Goal: Task Accomplishment & Management: Complete application form

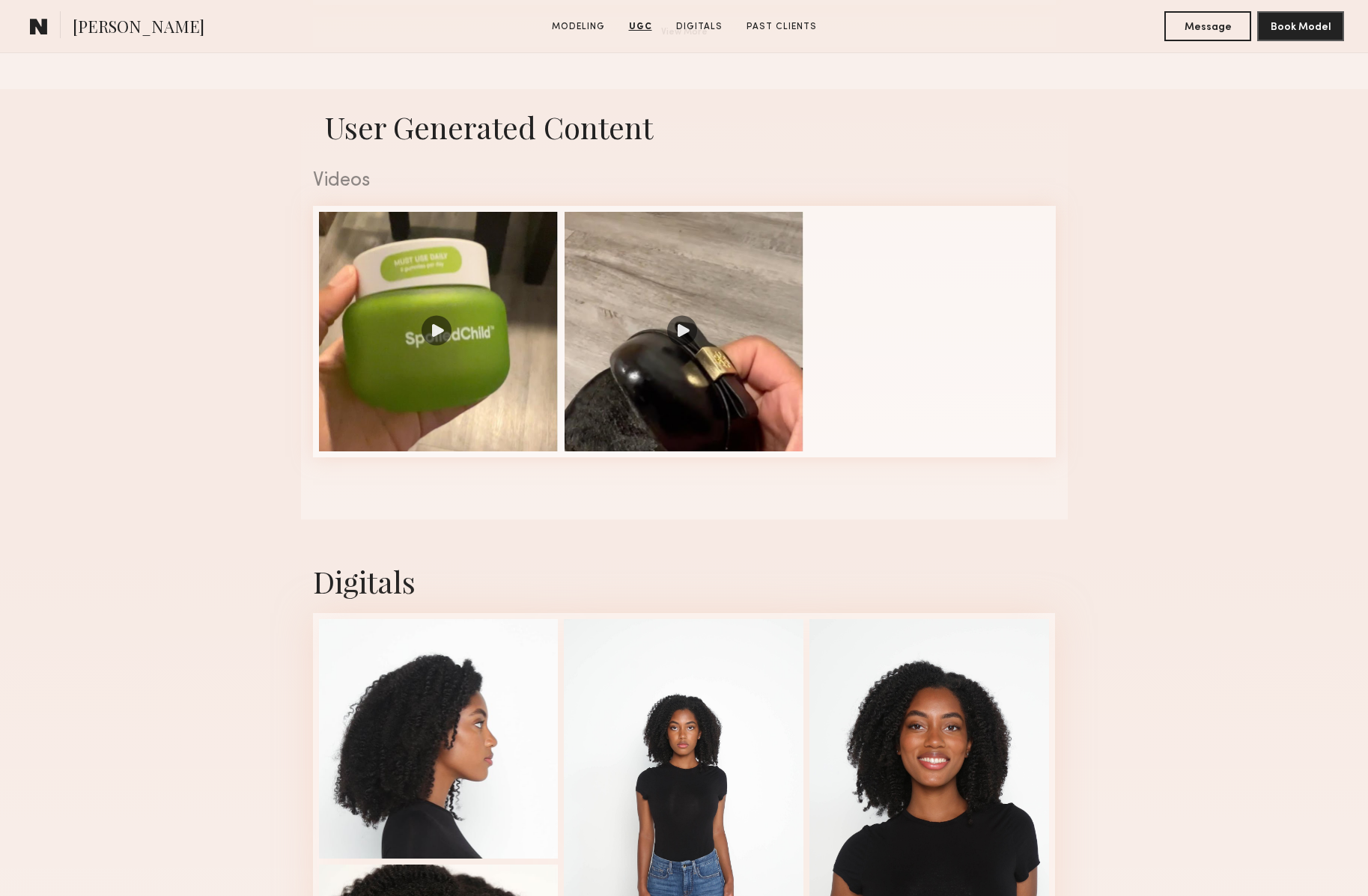
scroll to position [1871, 0]
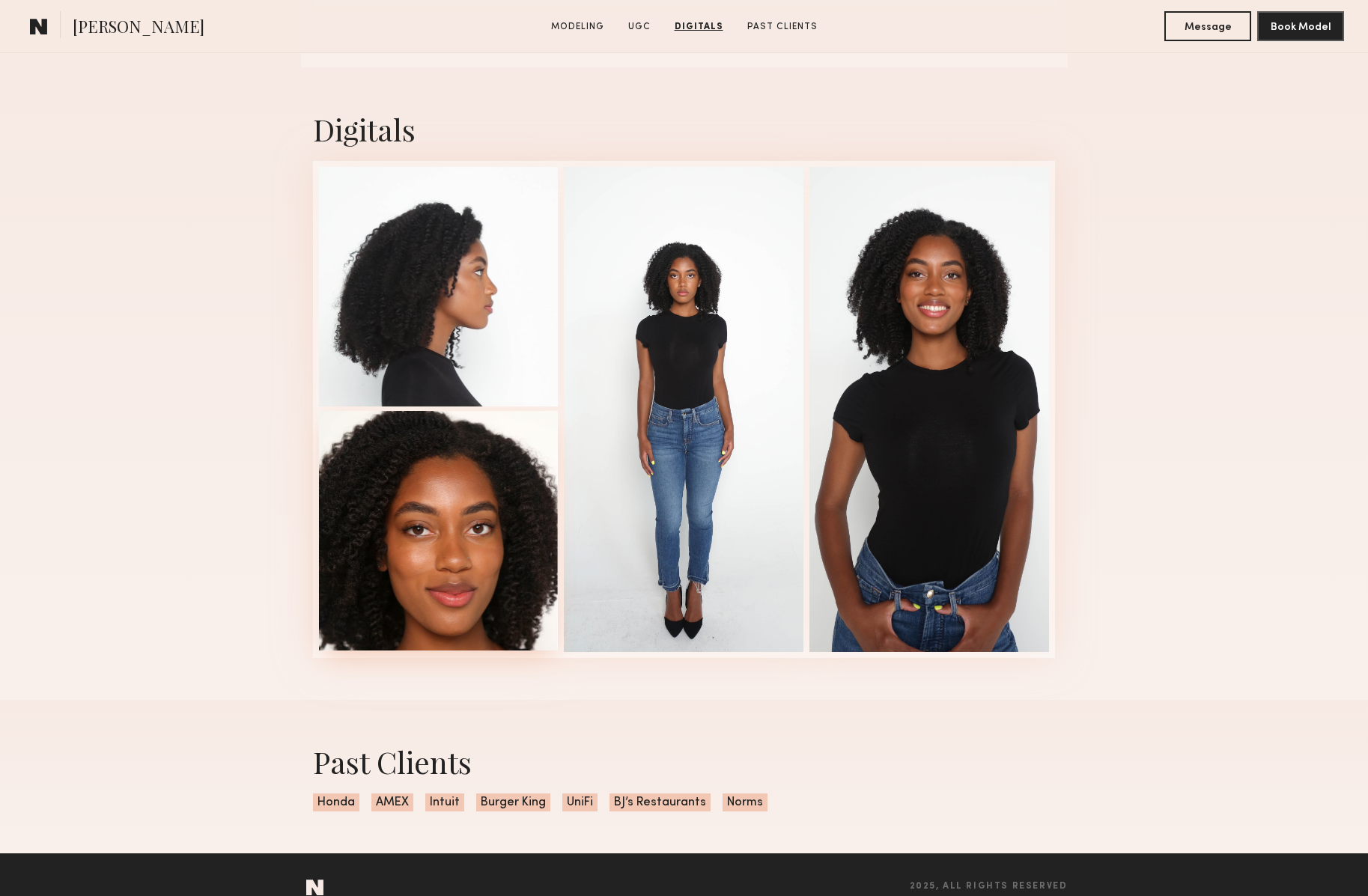
click at [496, 563] on div at bounding box center [438, 530] width 240 height 240
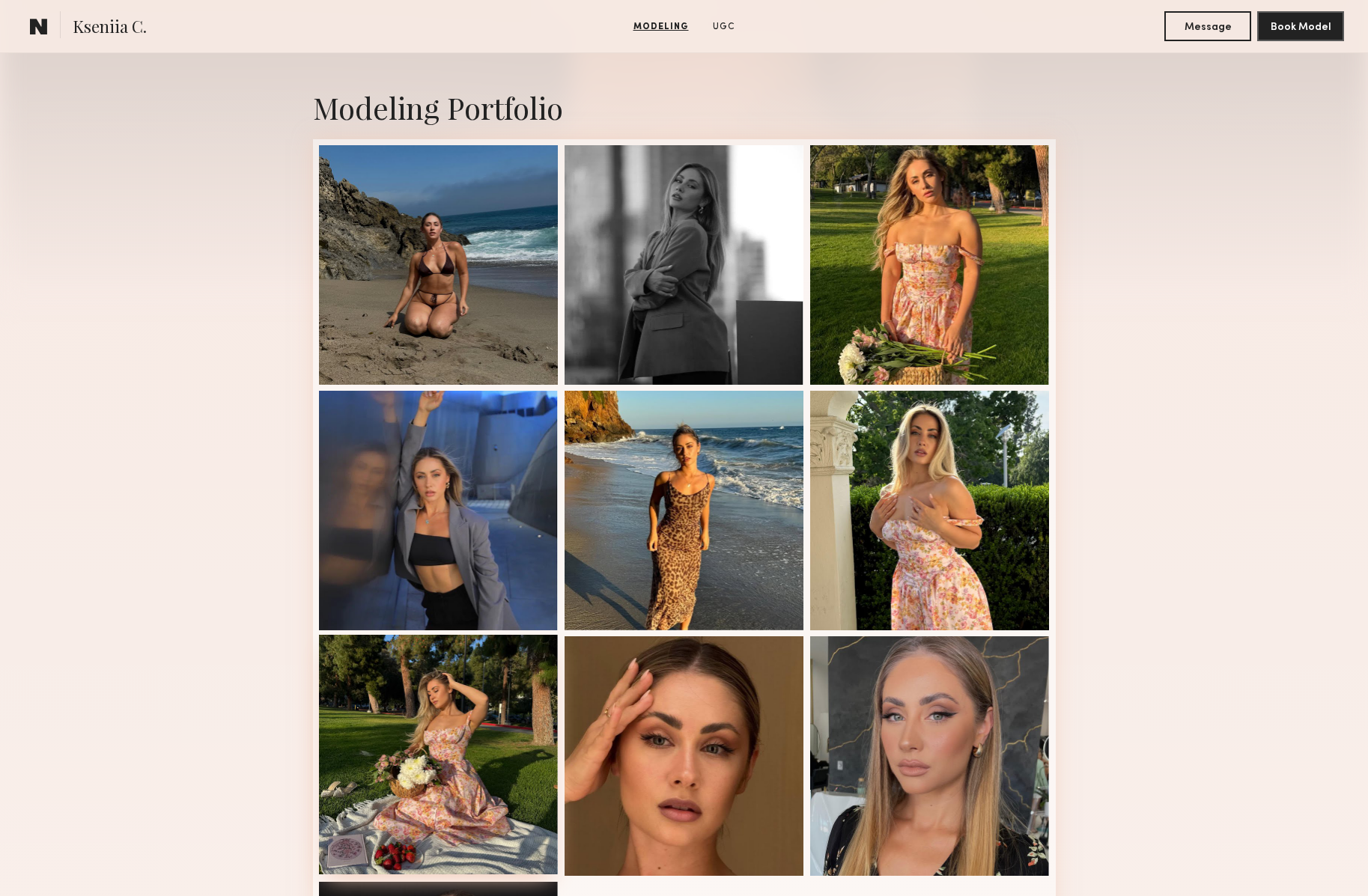
scroll to position [295, 0]
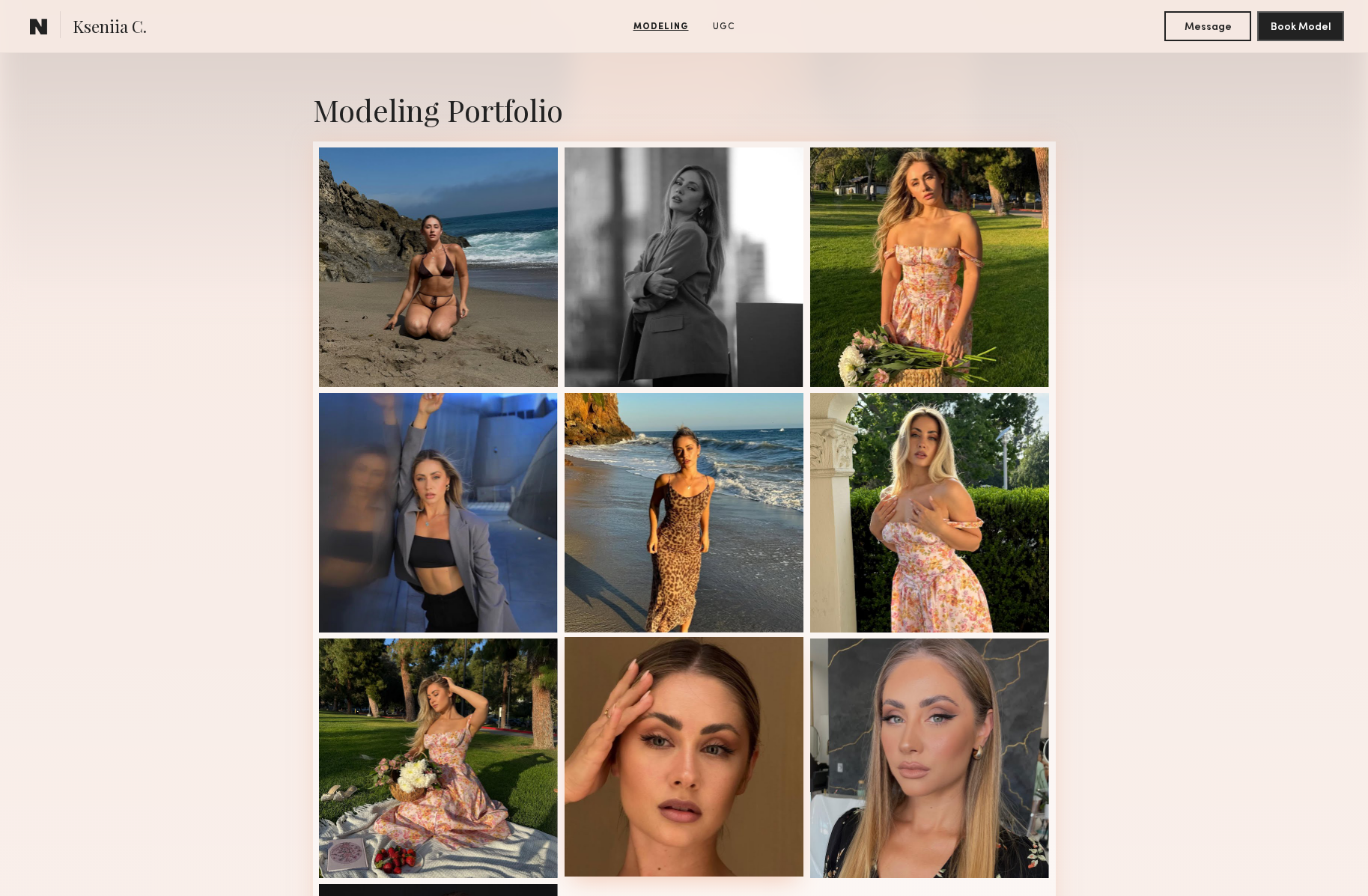
click at [682, 745] on div at bounding box center [684, 757] width 240 height 240
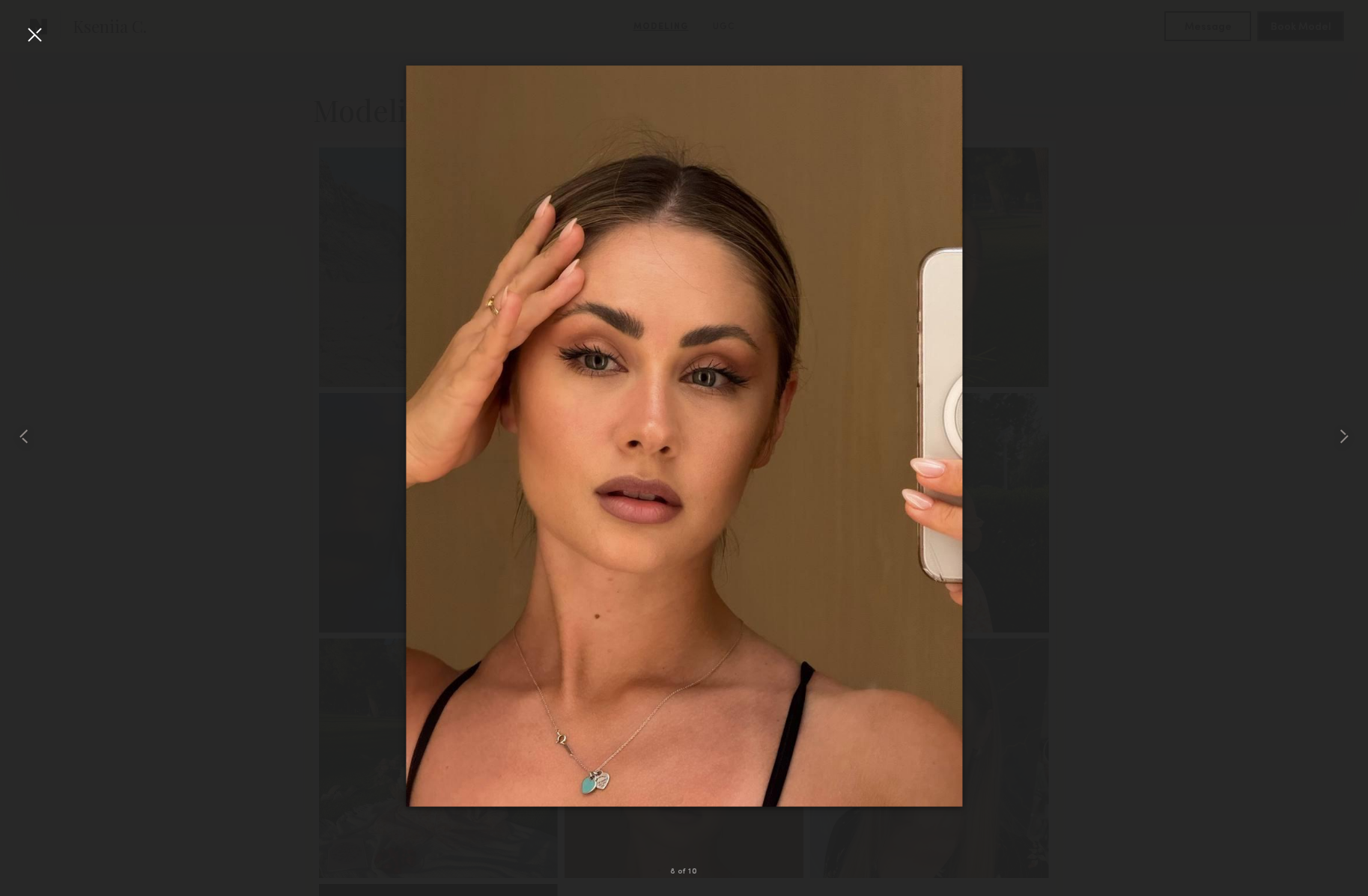
click at [1147, 672] on div at bounding box center [684, 436] width 1368 height 824
click at [40, 31] on div at bounding box center [34, 34] width 24 height 24
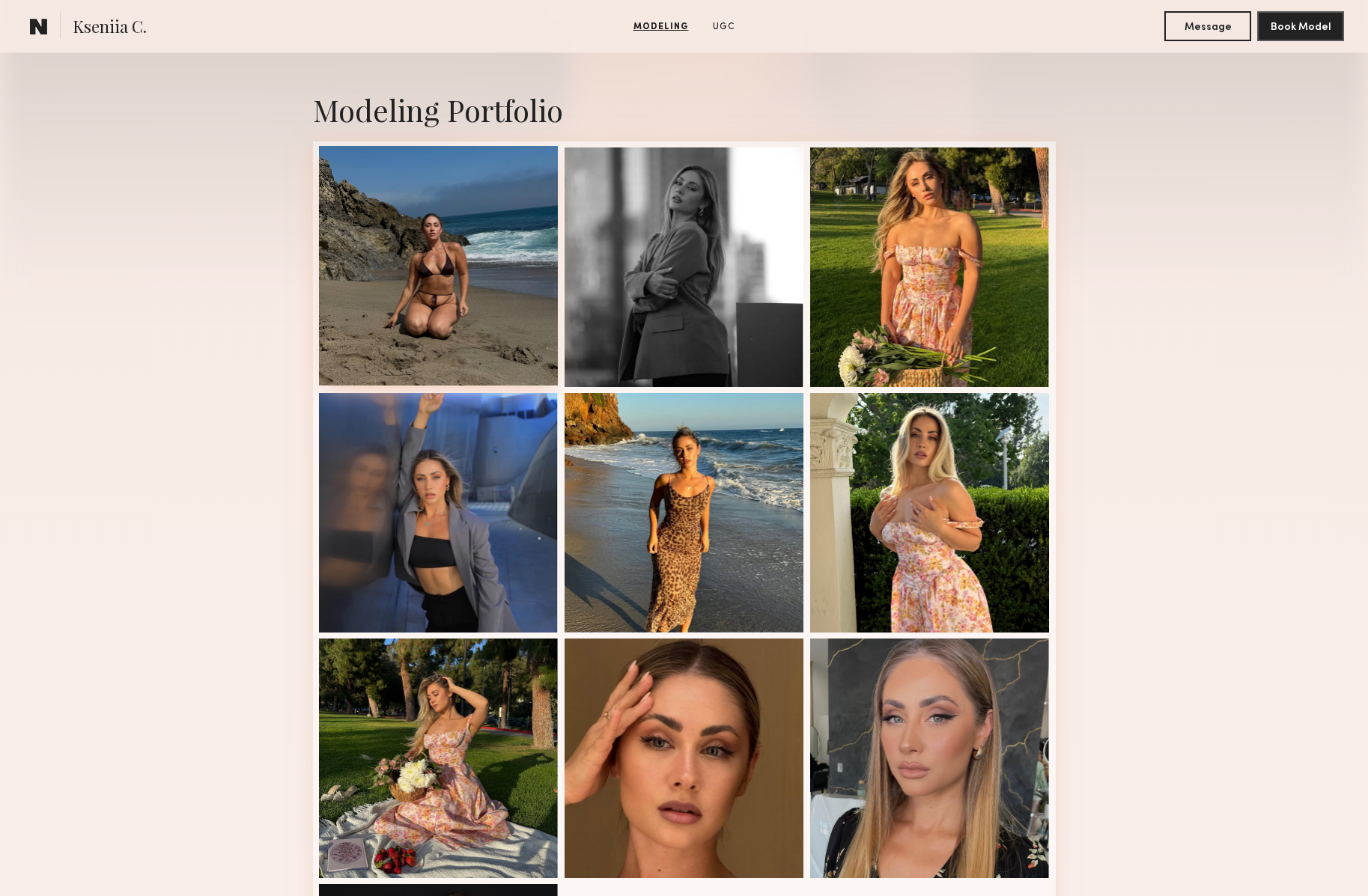
scroll to position [0, 0]
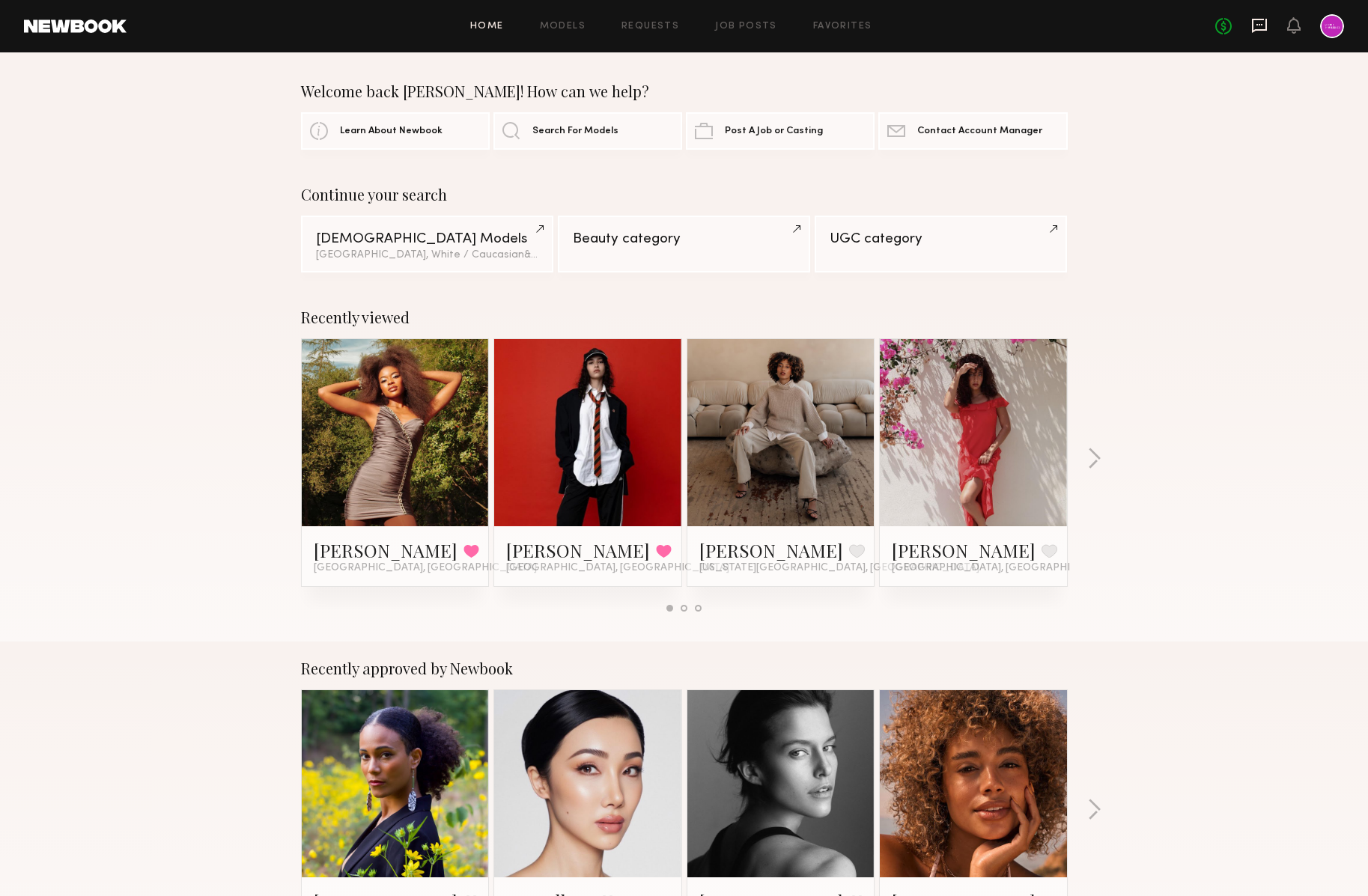
click at [1264, 31] on icon at bounding box center [1259, 25] width 17 height 17
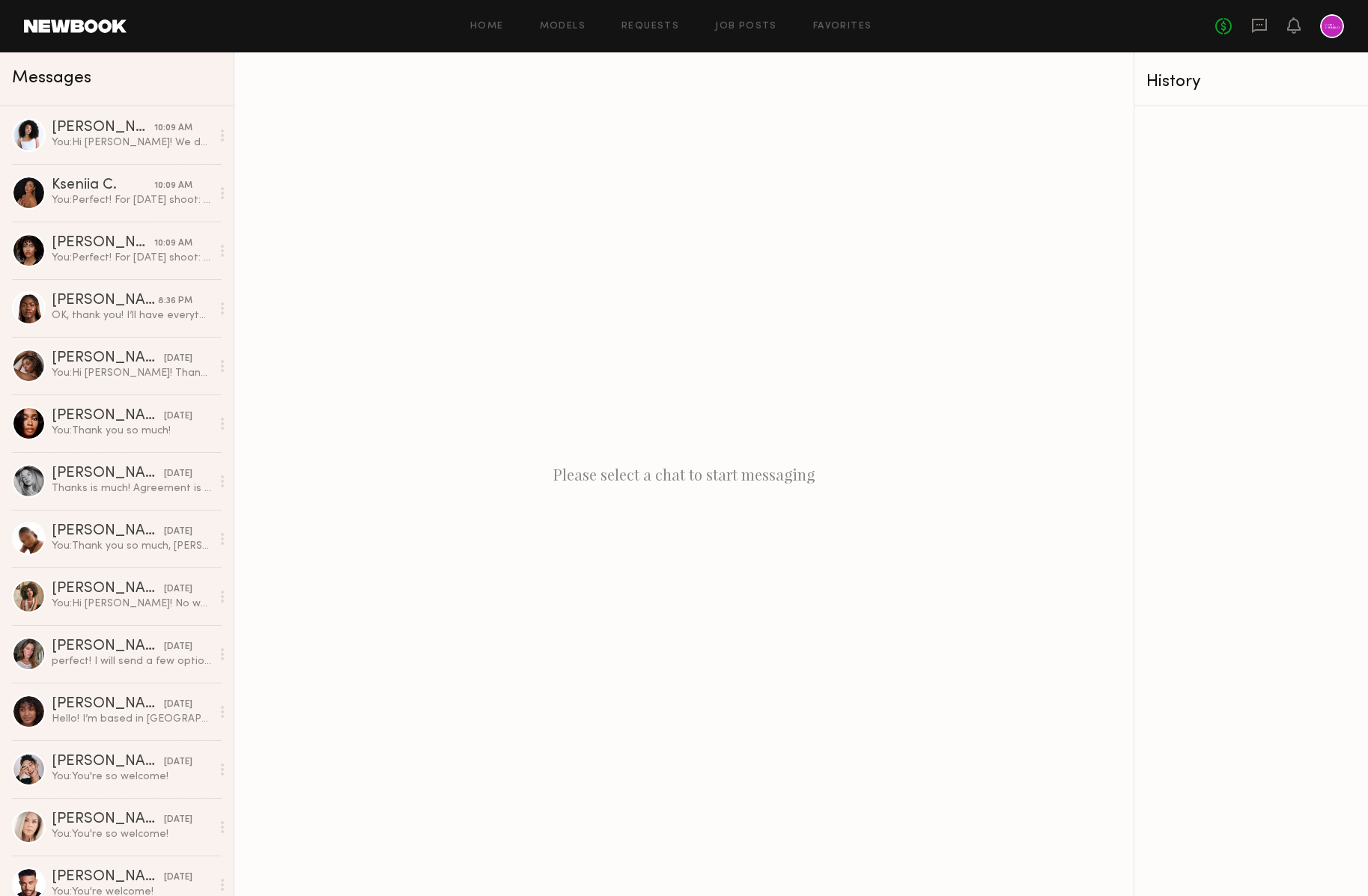
click at [1327, 32] on div at bounding box center [1332, 26] width 24 height 24
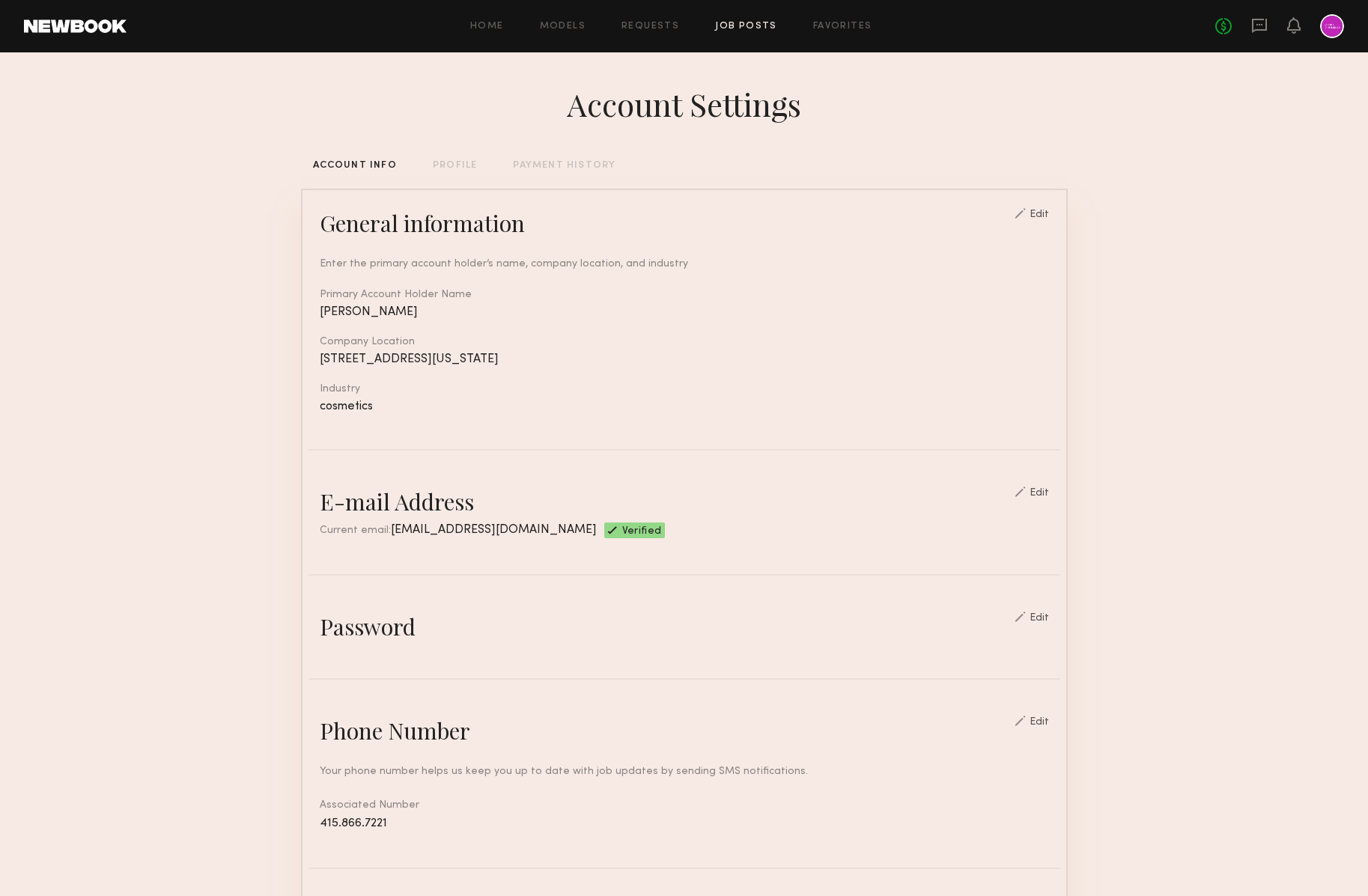
click at [733, 31] on link "Job Posts" at bounding box center [746, 26] width 62 height 10
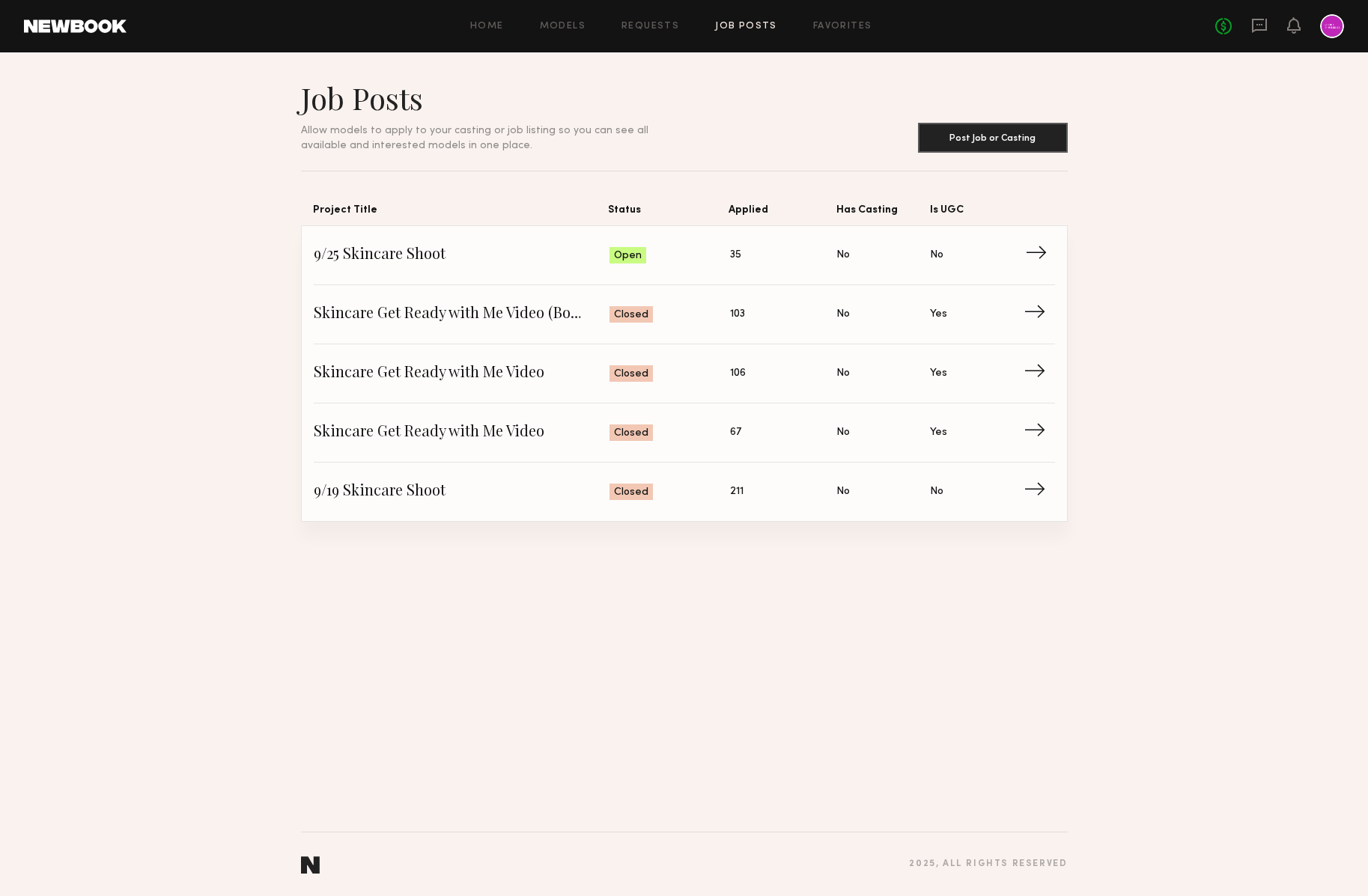
click at [383, 258] on span "9/25 Skincare Shoot" at bounding box center [462, 255] width 296 height 22
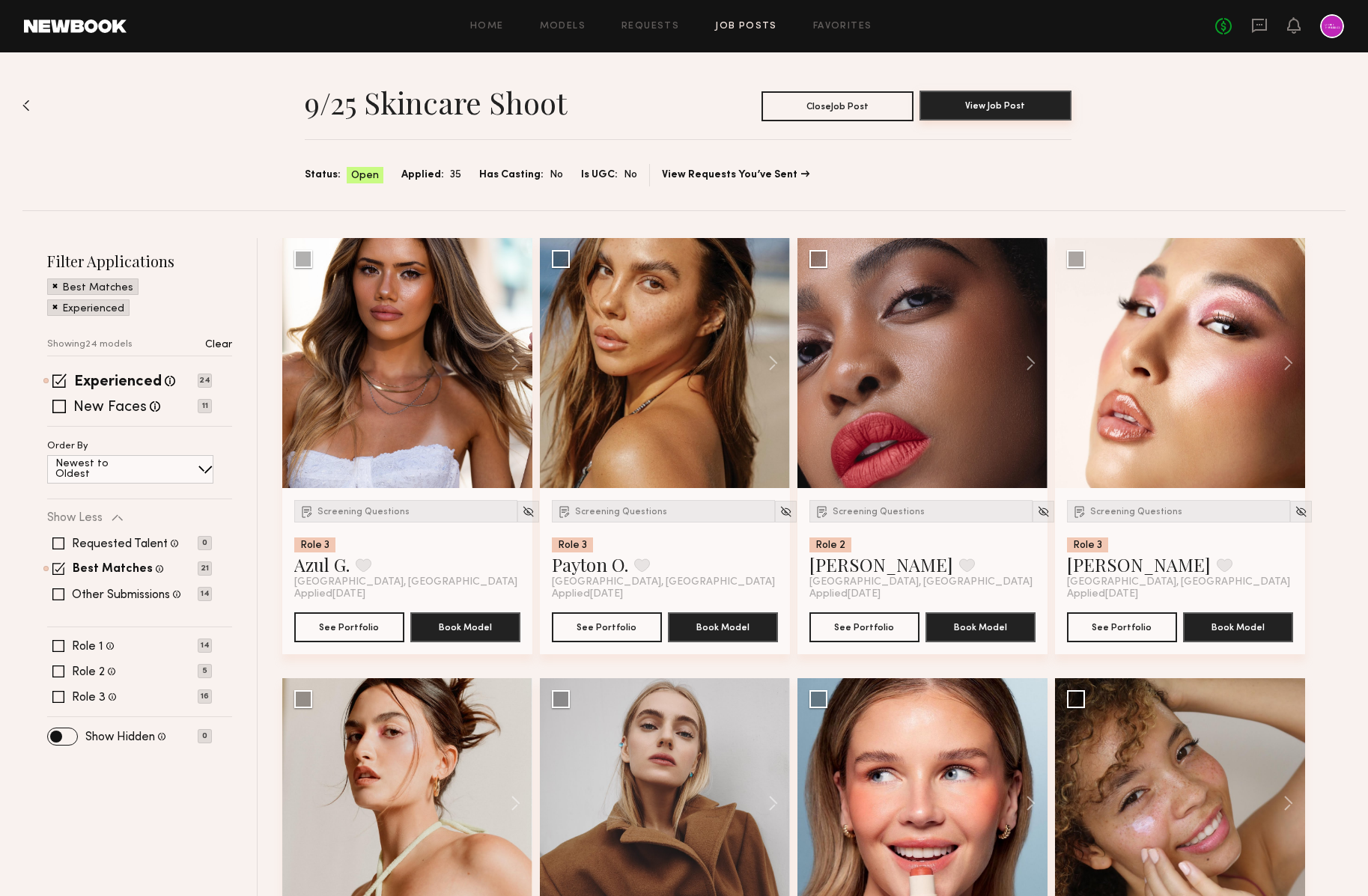
click at [998, 109] on button "View Job Post" at bounding box center [995, 106] width 152 height 30
